Goal: Task Accomplishment & Management: Manage account settings

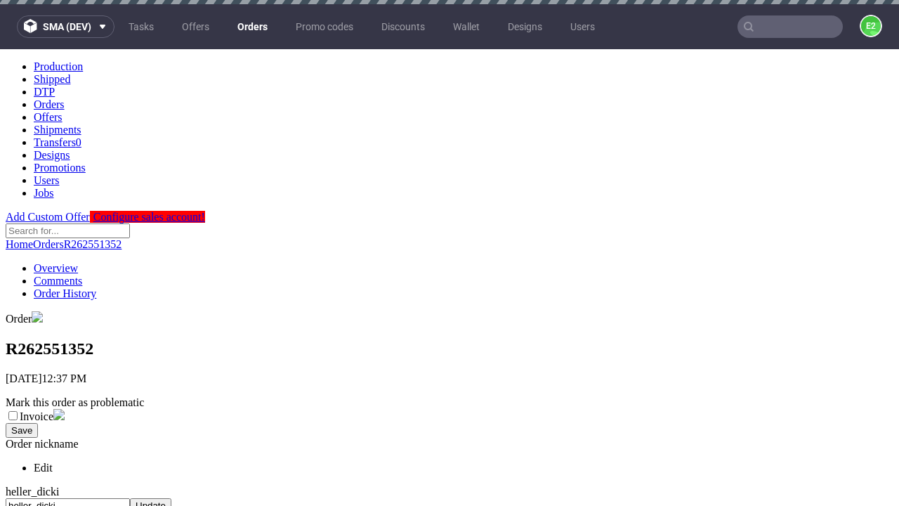
scroll to position [537, 0]
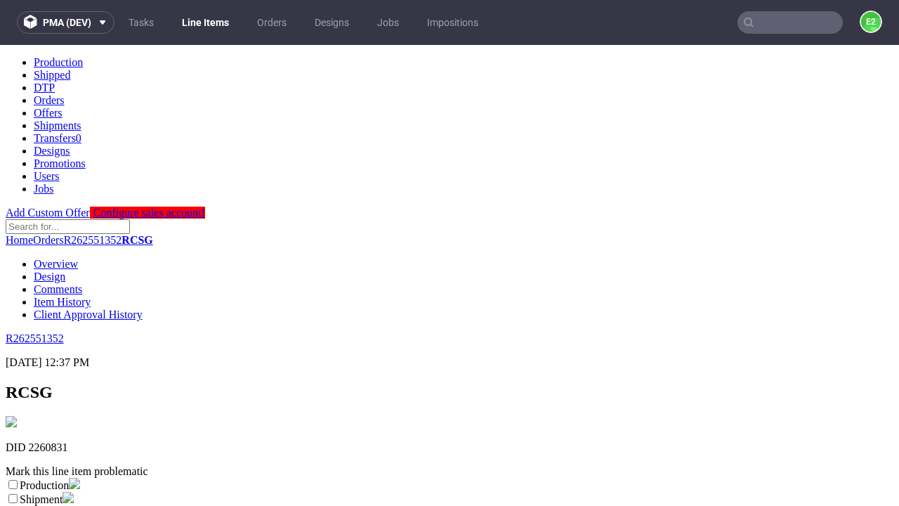
scroll to position [247, 0]
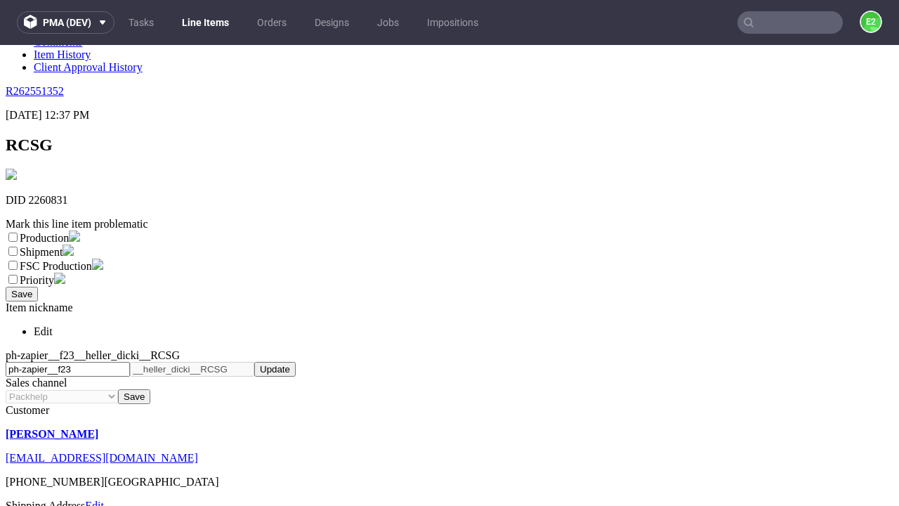
select select "dtp_ca_needed"
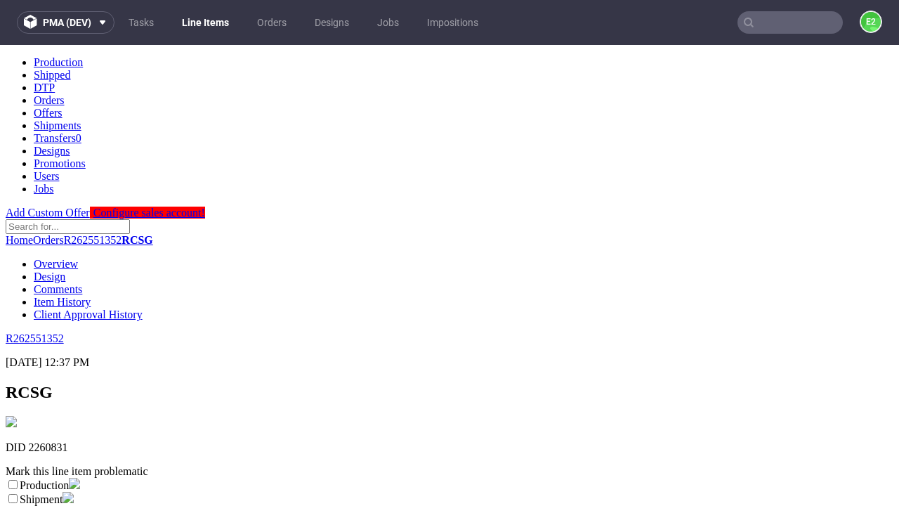
scroll to position [0, 0]
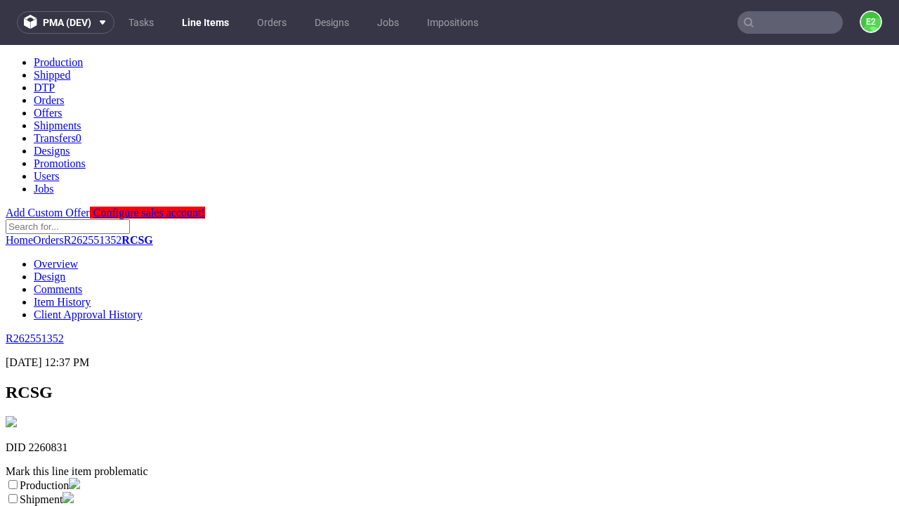
checkbox input "true"
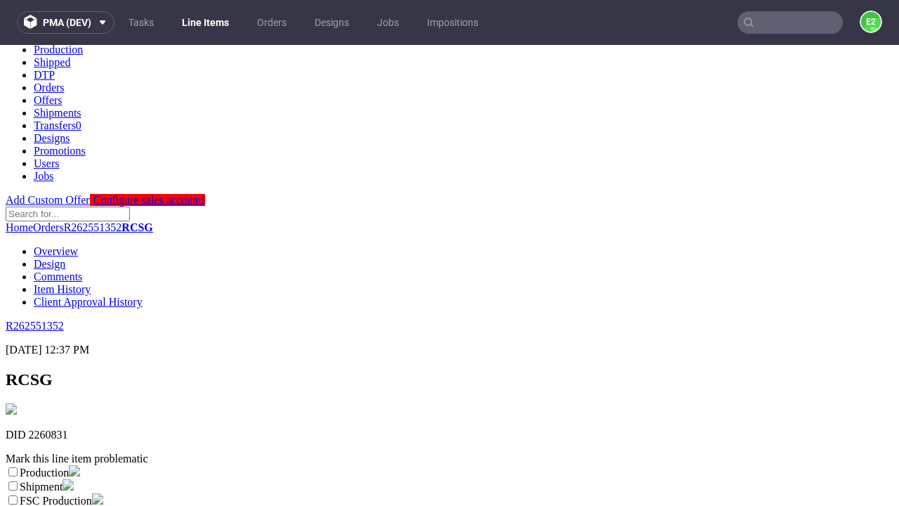
scroll to position [251, 0]
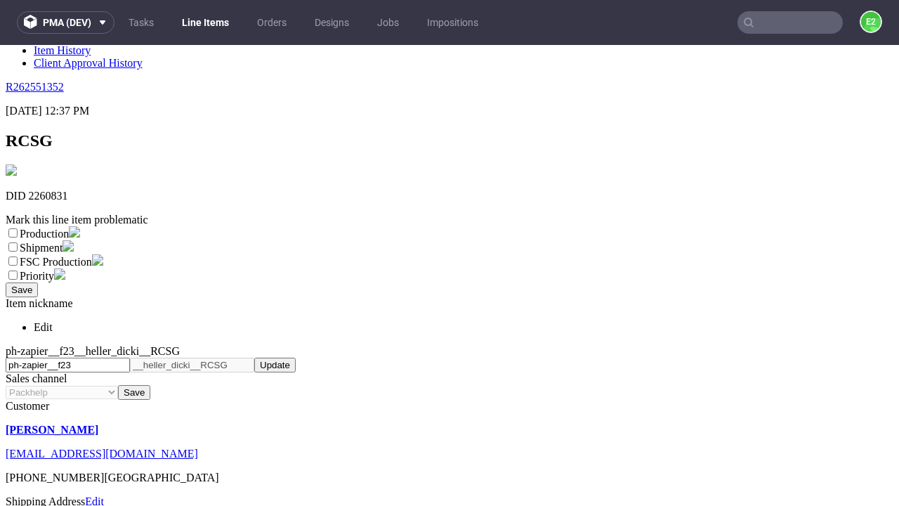
type textarea "test"
